Goal: Find contact information: Find contact information

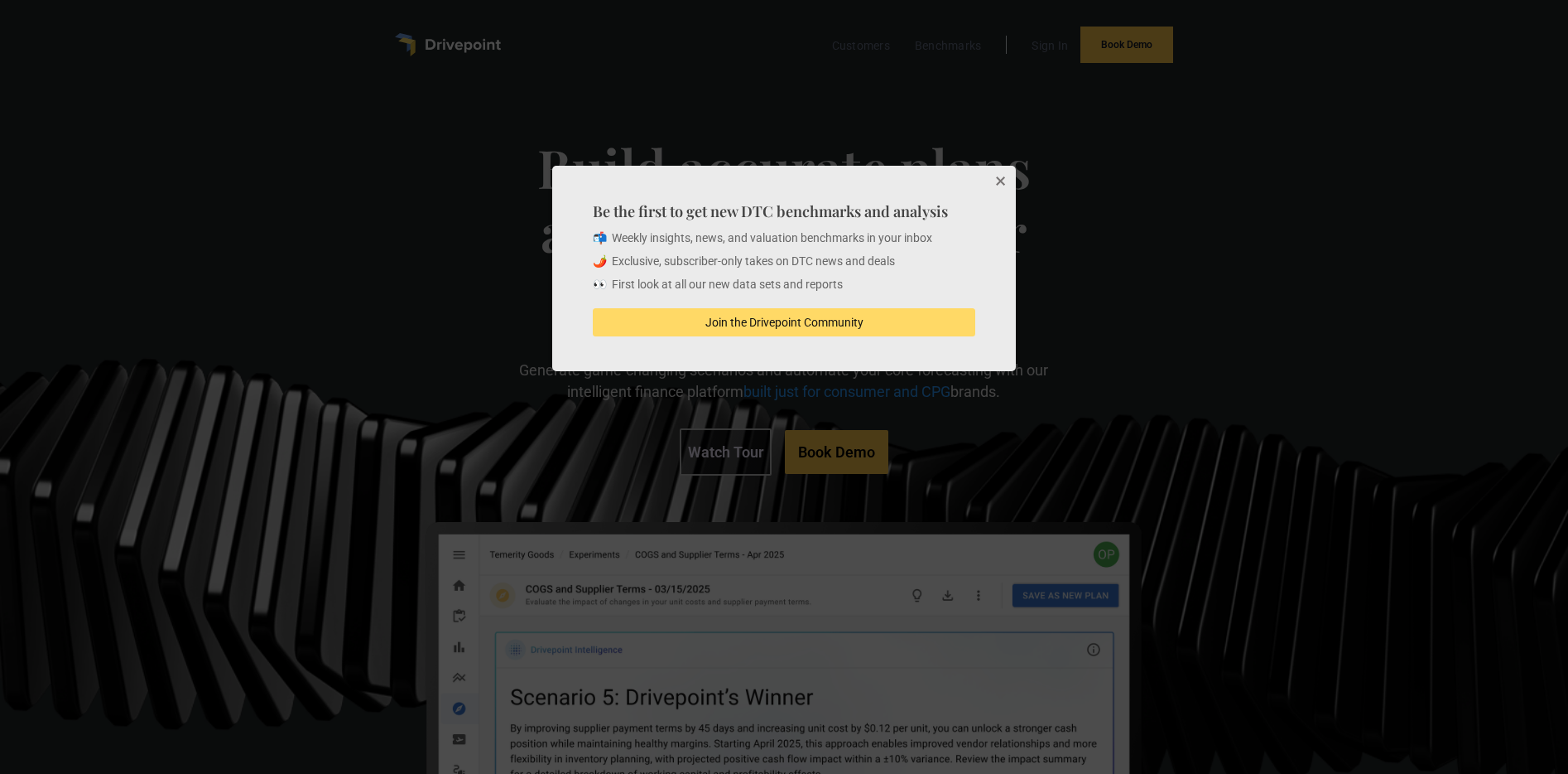
click at [1001, 181] on button "Close" at bounding box center [999, 182] width 33 height 33
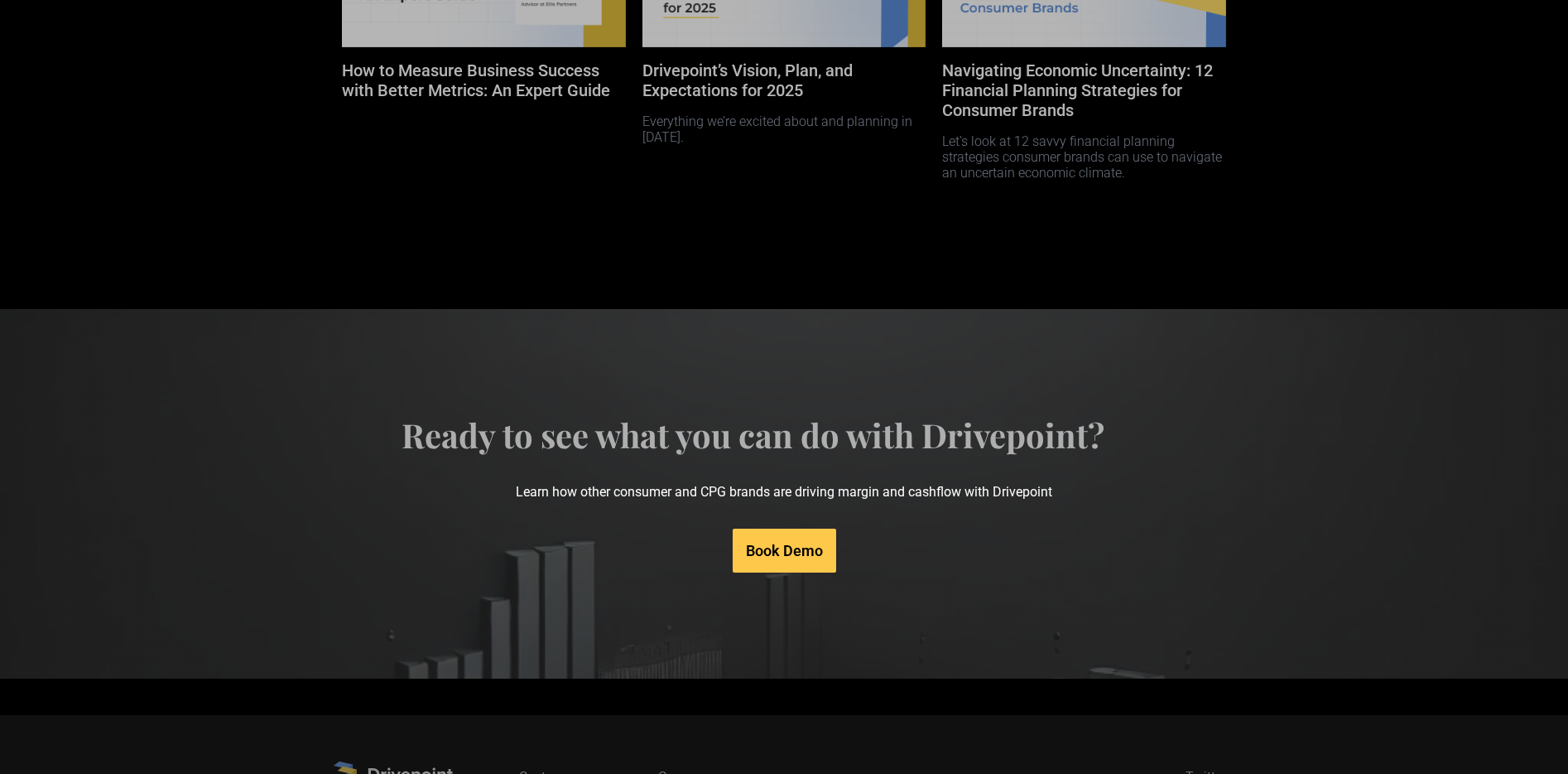
scroll to position [7767, 0]
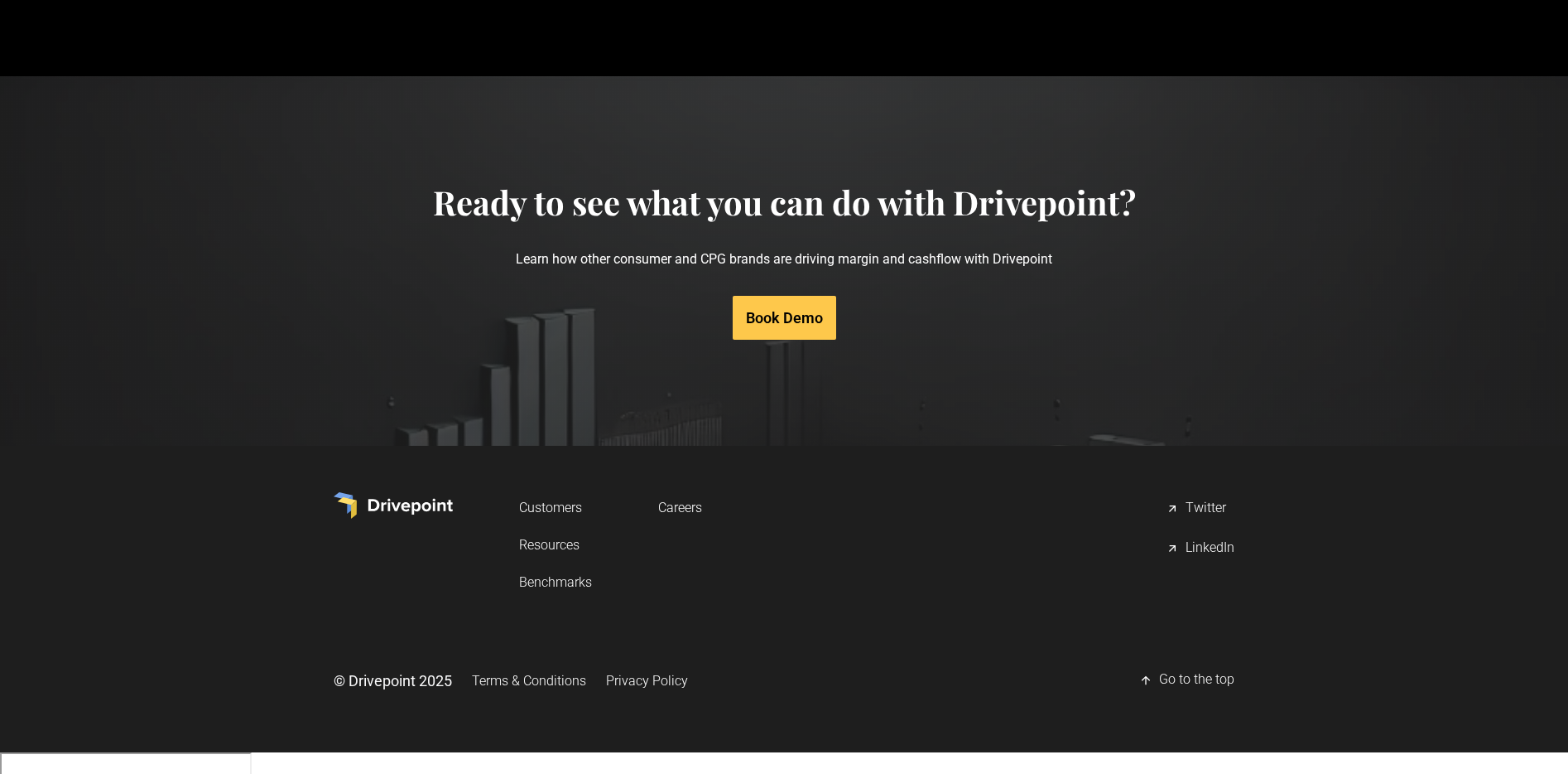
click at [1212, 559] on div "LinkedIn" at bounding box center [1211, 548] width 49 height 20
